Goal: Task Accomplishment & Management: Complete application form

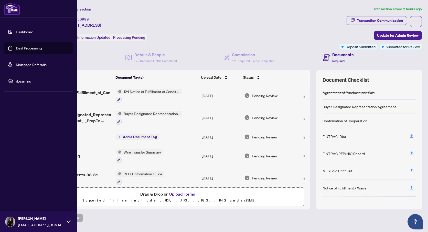
drag, startPoint x: 23, startPoint y: 46, endPoint x: 30, endPoint y: 47, distance: 7.2
click at [23, 46] on link "Deal Processing" at bounding box center [29, 48] width 26 height 5
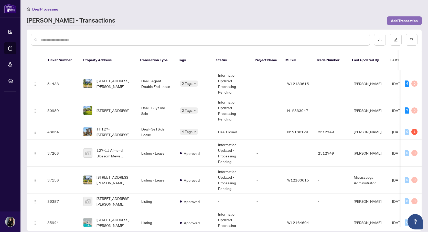
click at [394, 22] on span "Add Transaction" at bounding box center [404, 21] width 27 height 8
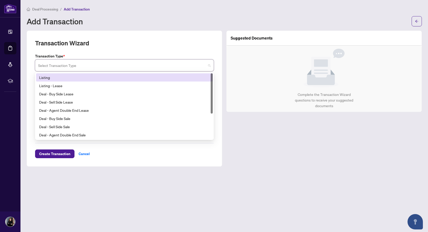
click at [80, 66] on input "search" at bounding box center [122, 65] width 168 height 11
click at [65, 79] on div "Listing" at bounding box center [124, 78] width 171 height 6
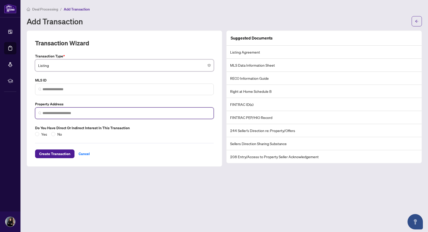
click at [79, 111] on input "search" at bounding box center [127, 112] width 168 height 5
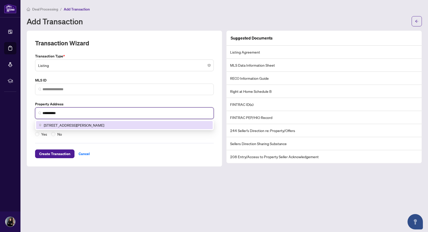
click at [86, 124] on span "[STREET_ADDRESS][PERSON_NAME]" at bounding box center [74, 125] width 60 height 6
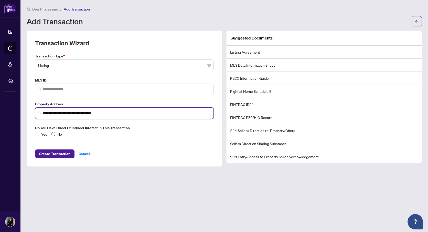
type input "**********"
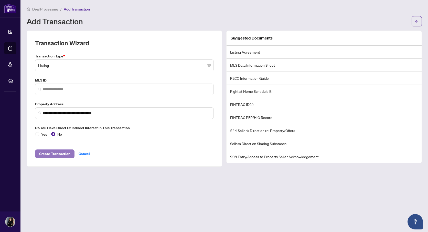
click at [47, 153] on span "Create Transaction" at bounding box center [54, 154] width 31 height 8
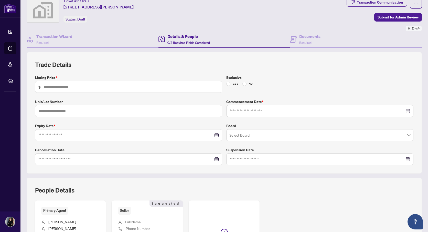
scroll to position [25, 0]
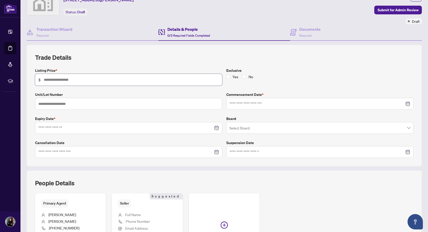
click at [73, 80] on input "text" at bounding box center [131, 80] width 175 height 6
type input "*******"
click at [69, 127] on input at bounding box center [125, 128] width 175 height 6
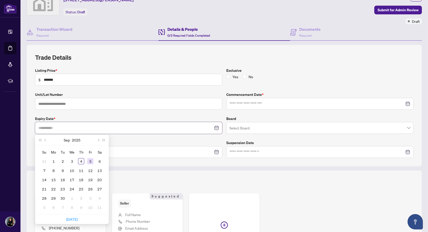
type input "**********"
click at [105, 140] on button "Next year (Control + right)" at bounding box center [104, 140] width 6 height 10
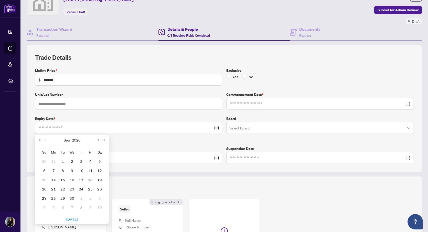
click at [99, 139] on span "Next month (PageDown)" at bounding box center [98, 140] width 3 height 3
click at [41, 139] on span "Last year (Control + left)" at bounding box center [40, 140] width 3 height 3
click at [98, 141] on button "Next month (PageDown)" at bounding box center [98, 140] width 6 height 10
type input "**********"
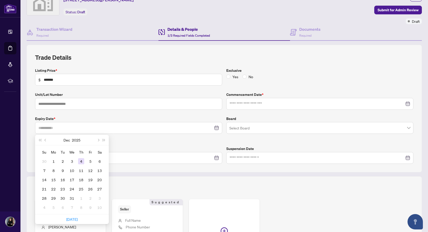
click at [83, 159] on div "4" at bounding box center [81, 161] width 6 height 6
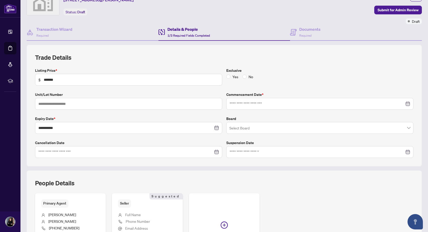
click at [409, 104] on div at bounding box center [320, 104] width 181 height 6
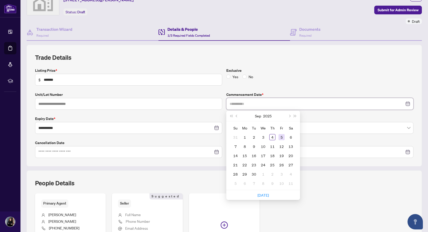
type input "**********"
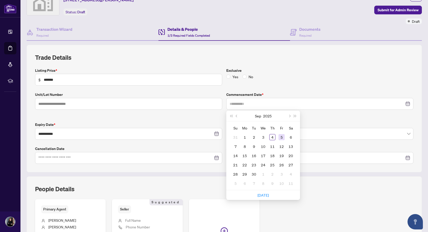
click at [280, 136] on div "5" at bounding box center [282, 137] width 6 height 6
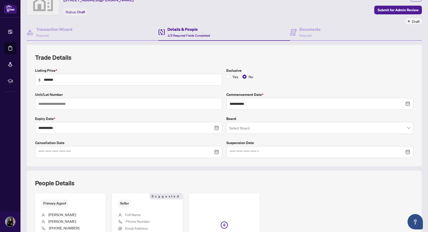
click at [237, 129] on input "search" at bounding box center [318, 128] width 177 height 11
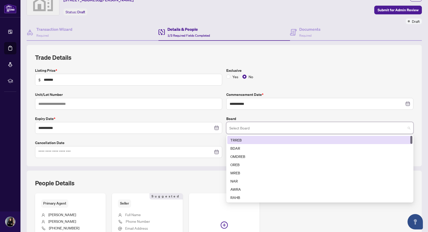
click at [238, 139] on div "TRREB" at bounding box center [320, 140] width 179 height 6
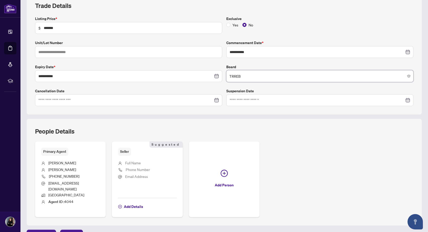
scroll to position [84, 0]
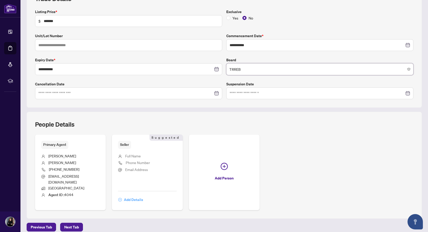
click at [134, 196] on span "Add Details" at bounding box center [133, 200] width 19 height 8
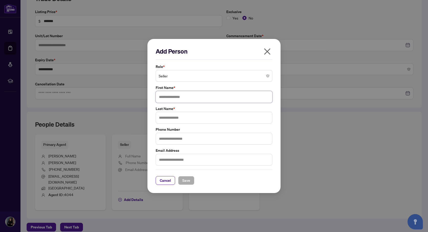
click at [177, 95] on input "text" at bounding box center [214, 97] width 117 height 12
type input "*****"
type input "******"
click at [182, 183] on button "Save" at bounding box center [186, 180] width 16 height 9
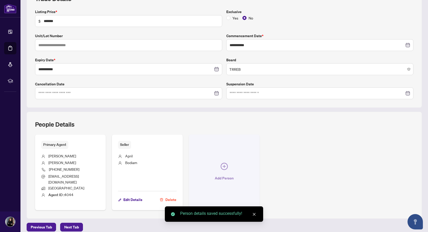
click at [222, 174] on span "Add Person" at bounding box center [224, 178] width 19 height 8
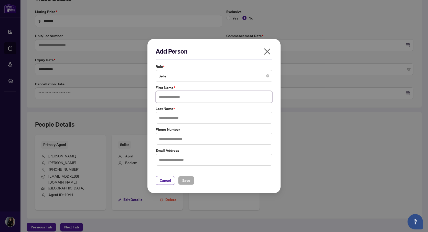
click at [175, 96] on input "text" at bounding box center [214, 97] width 117 height 12
type input "*****"
type input "******"
click at [188, 180] on span "Save" at bounding box center [186, 180] width 8 height 8
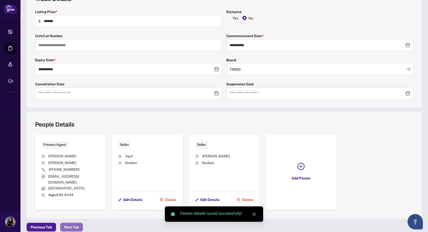
click at [73, 223] on span "Next Tab" at bounding box center [71, 227] width 15 height 8
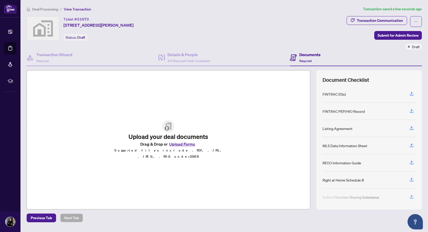
click at [183, 147] on button "Upload Forms" at bounding box center [182, 144] width 29 height 7
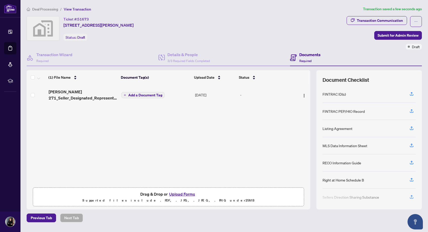
click at [184, 194] on button "Upload Forms" at bounding box center [182, 194] width 29 height 7
click at [135, 96] on span "Add a Document Tag" at bounding box center [145, 95] width 34 height 4
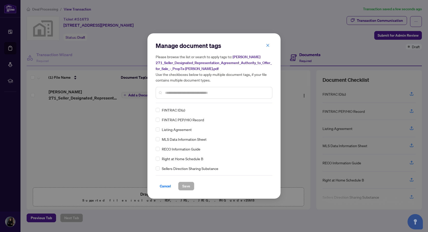
click at [169, 92] on input "text" at bounding box center [216, 93] width 103 height 6
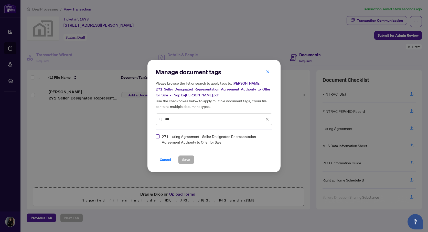
type input "***"
click at [184, 157] on span "Save" at bounding box center [186, 160] width 8 height 8
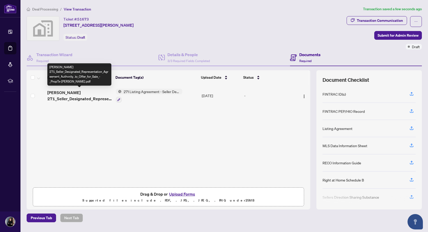
click at [80, 99] on span "[PERSON_NAME] 271_Seller_Designated_Representation_Agreement_Authority_to_Offer…" at bounding box center [79, 95] width 65 height 12
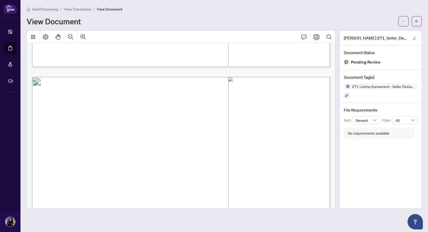
scroll to position [7493, 0]
click at [419, 21] on button "button" at bounding box center [417, 21] width 10 height 10
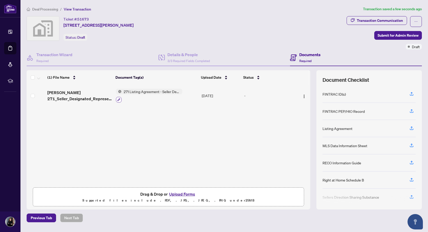
click at [119, 99] on icon "button" at bounding box center [118, 99] width 3 height 3
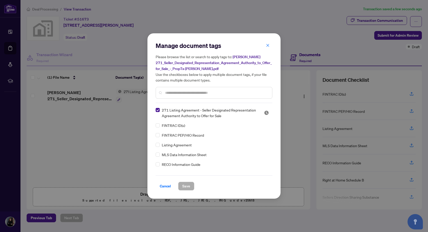
click at [168, 94] on input "text" at bounding box center [216, 93] width 103 height 6
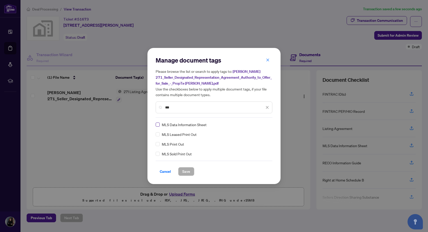
type input "***"
click at [182, 171] on button "Save" at bounding box center [186, 171] width 16 height 9
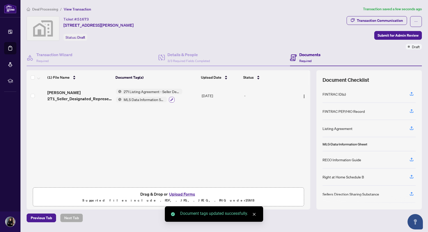
click at [172, 99] on icon "button" at bounding box center [171, 99] width 3 height 3
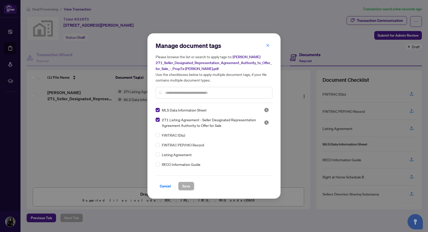
click at [167, 94] on input "text" at bounding box center [216, 93] width 103 height 6
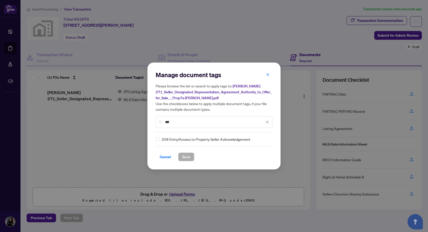
type input "***"
click at [182, 154] on button "Save" at bounding box center [186, 156] width 16 height 9
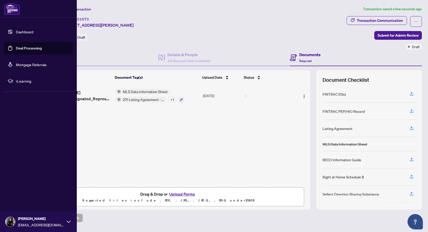
click at [23, 49] on link "Deal Processing" at bounding box center [29, 48] width 26 height 5
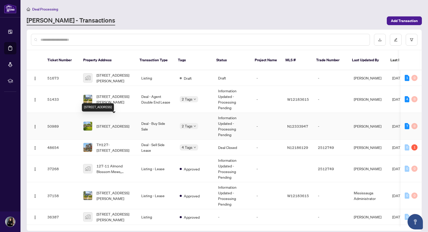
click at [121, 123] on span "[STREET_ADDRESS]" at bounding box center [113, 126] width 33 height 6
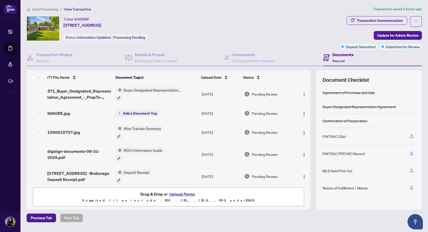
scroll to position [48, 0]
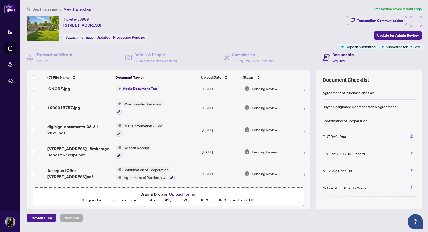
click at [155, 125] on span "RECO Information Guide" at bounding box center [143, 126] width 43 height 6
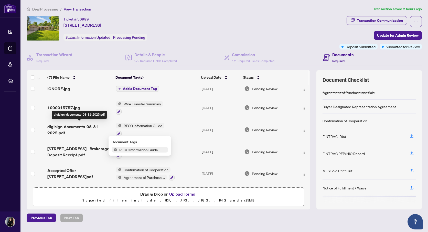
click at [71, 126] on span "digisign-documents-08-31-2025.pdf" at bounding box center [79, 130] width 65 height 12
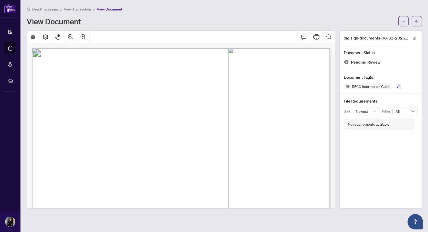
click at [398, 7] on div "Deal Processing / View Transaction / View Document" at bounding box center [225, 9] width 396 height 6
click at [314, 38] on icon "Print" at bounding box center [317, 37] width 6 height 6
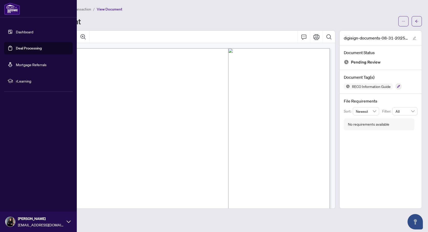
click at [23, 47] on link "Deal Processing" at bounding box center [29, 48] width 26 height 5
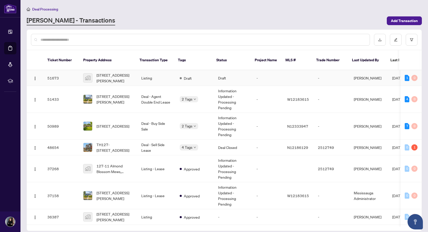
click at [167, 73] on td "Listing" at bounding box center [156, 78] width 38 height 16
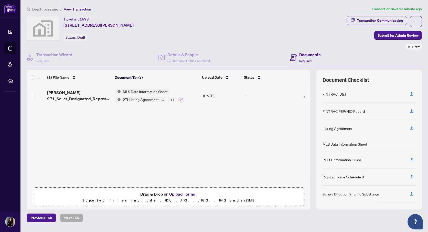
click at [173, 192] on button "Upload Forms" at bounding box center [182, 194] width 29 height 7
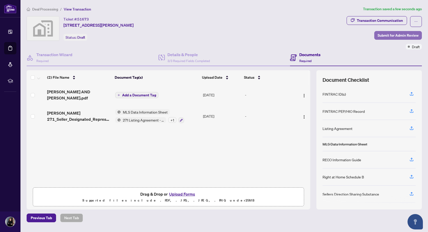
click at [394, 36] on span "Submit for Admin Review" at bounding box center [398, 35] width 41 height 8
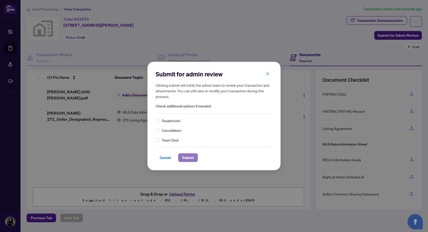
click at [188, 157] on span "Submit" at bounding box center [188, 157] width 12 height 8
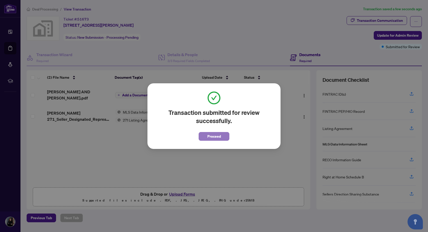
click at [210, 138] on span "Proceed" at bounding box center [215, 136] width 14 height 8
